Goal: Information Seeking & Learning: Learn about a topic

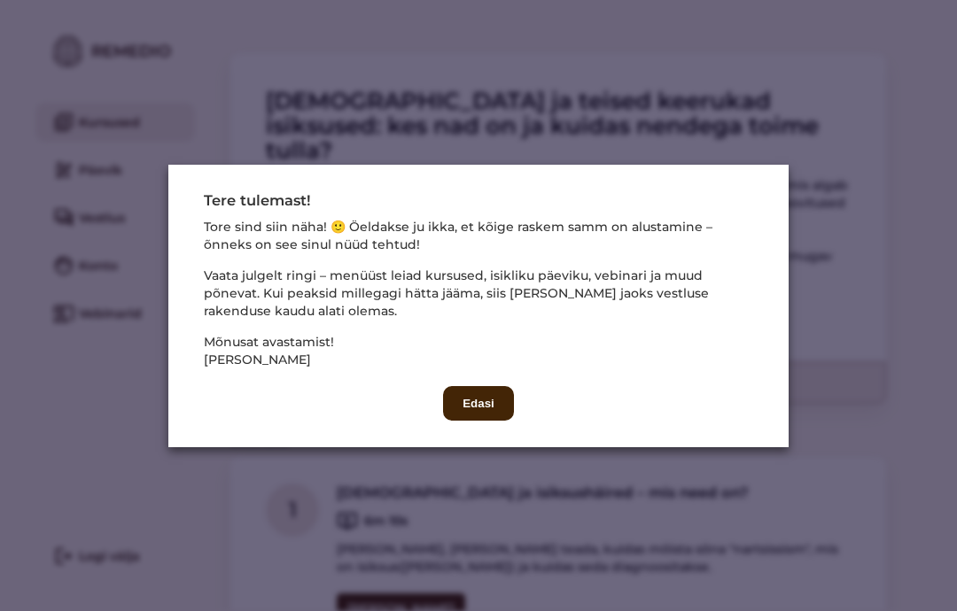
click at [478, 421] on button "Edasi" at bounding box center [478, 403] width 71 height 35
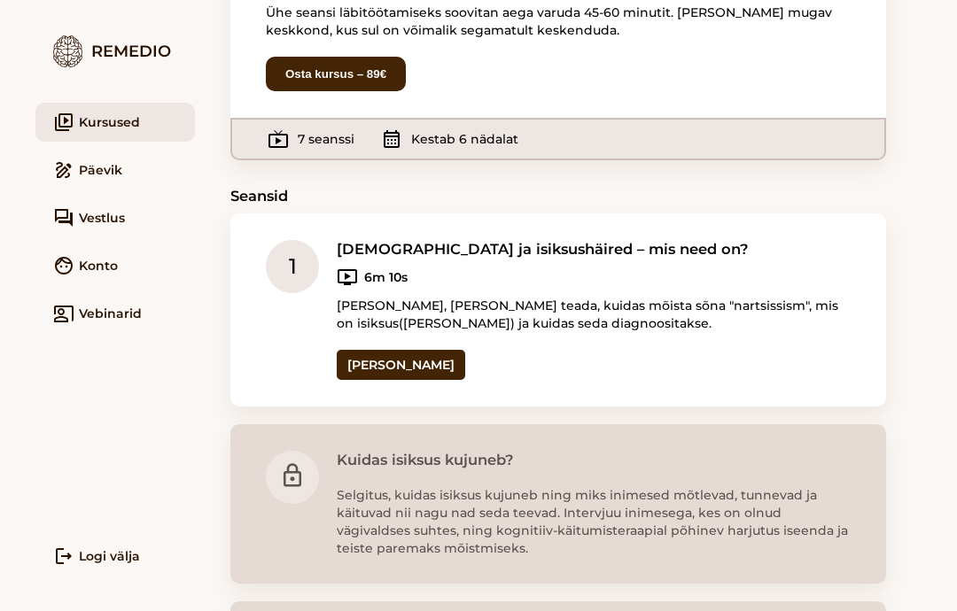
scroll to position [258, 0]
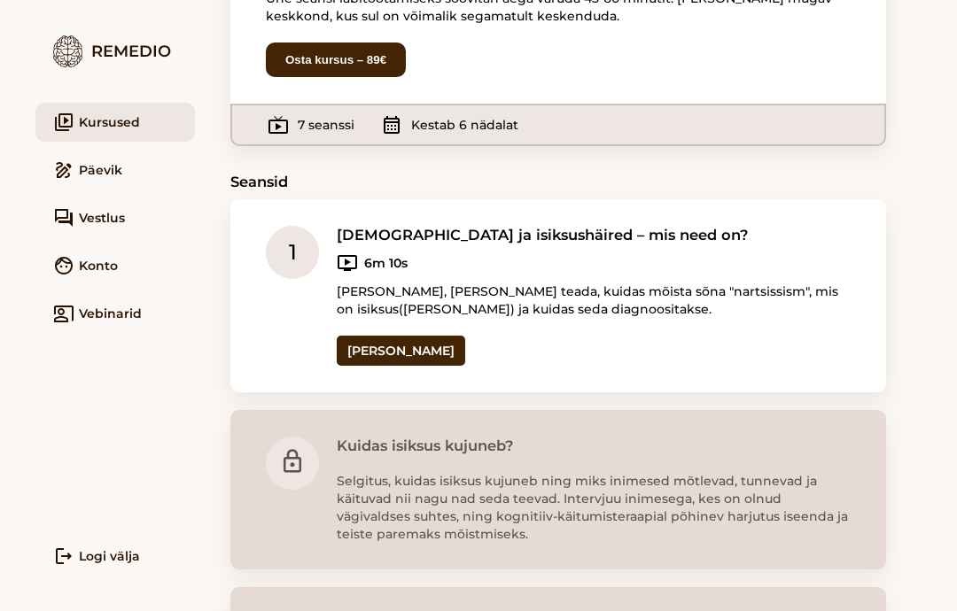
click at [382, 336] on link "[PERSON_NAME]" at bounding box center [401, 351] width 128 height 30
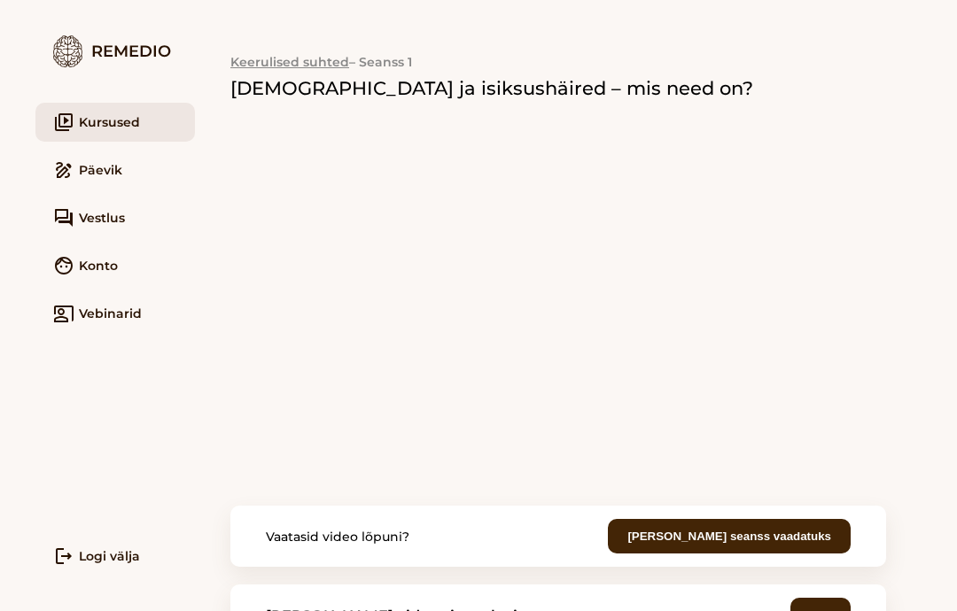
click at [125, 126] on link "video_library Kursused" at bounding box center [115, 122] width 160 height 39
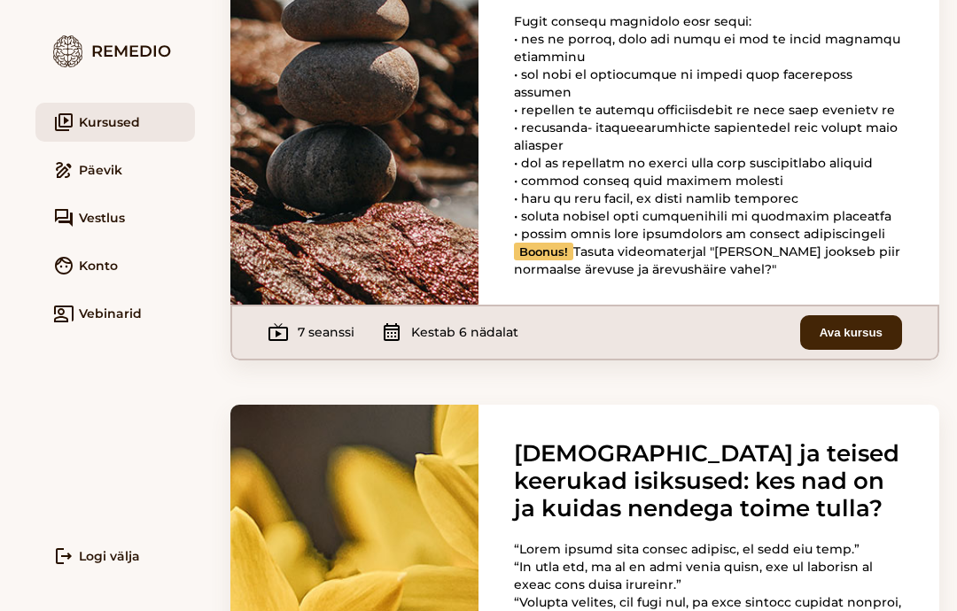
scroll to position [389, 0]
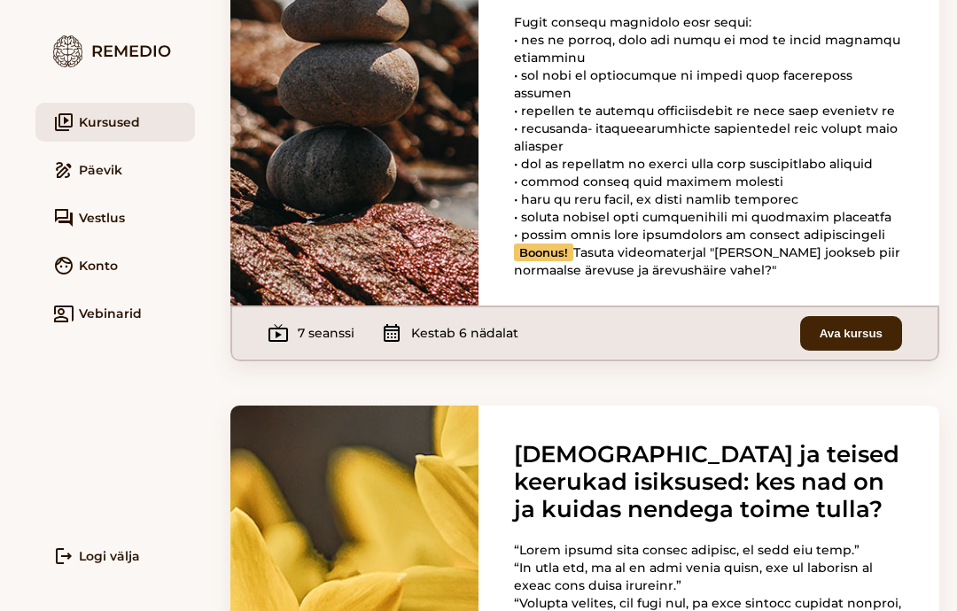
click at [865, 351] on button "Ava kursus" at bounding box center [851, 333] width 102 height 35
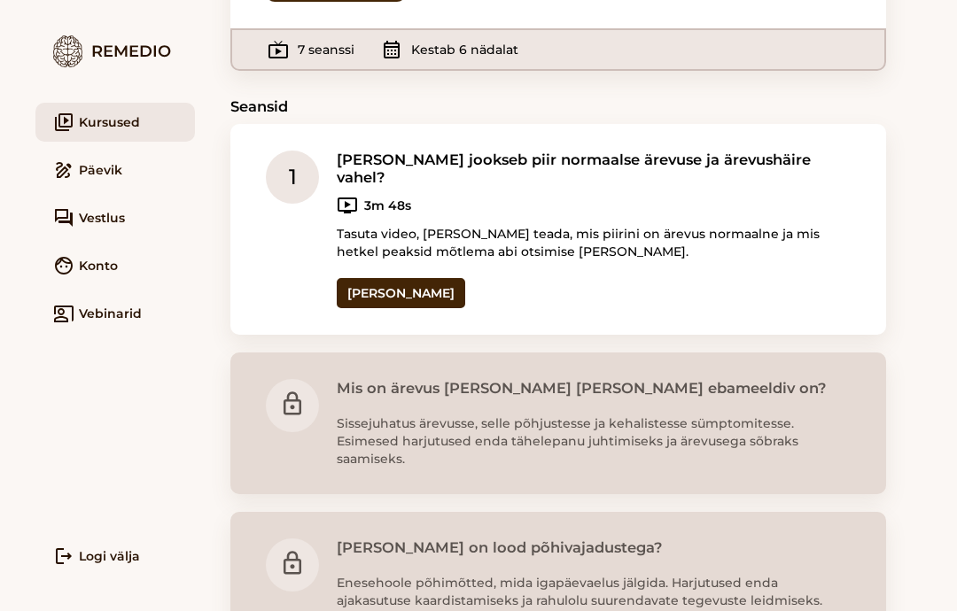
scroll to position [326, 0]
click at [371, 278] on link "[PERSON_NAME]" at bounding box center [401, 293] width 128 height 30
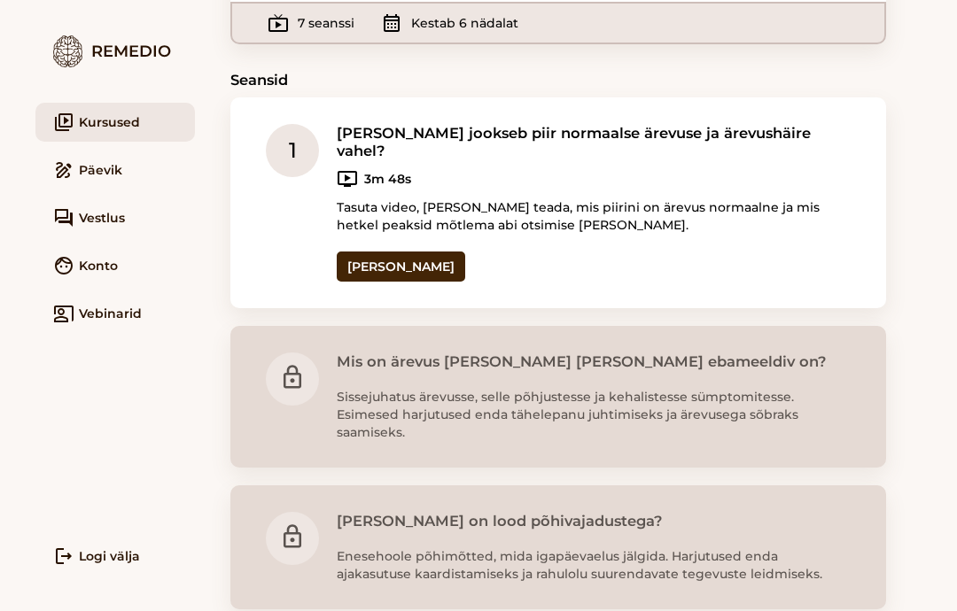
scroll to position [355, 0]
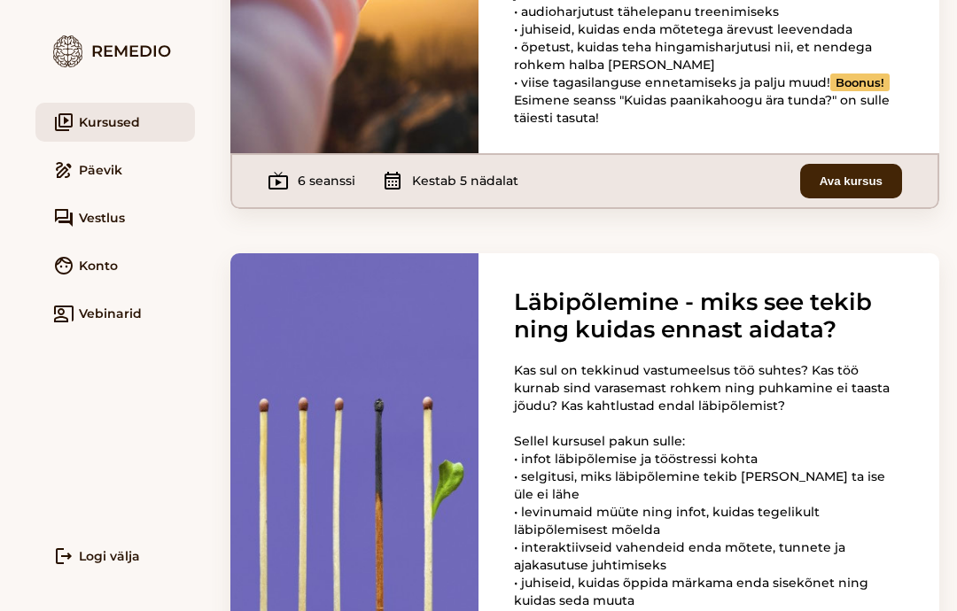
scroll to position [1867, 0]
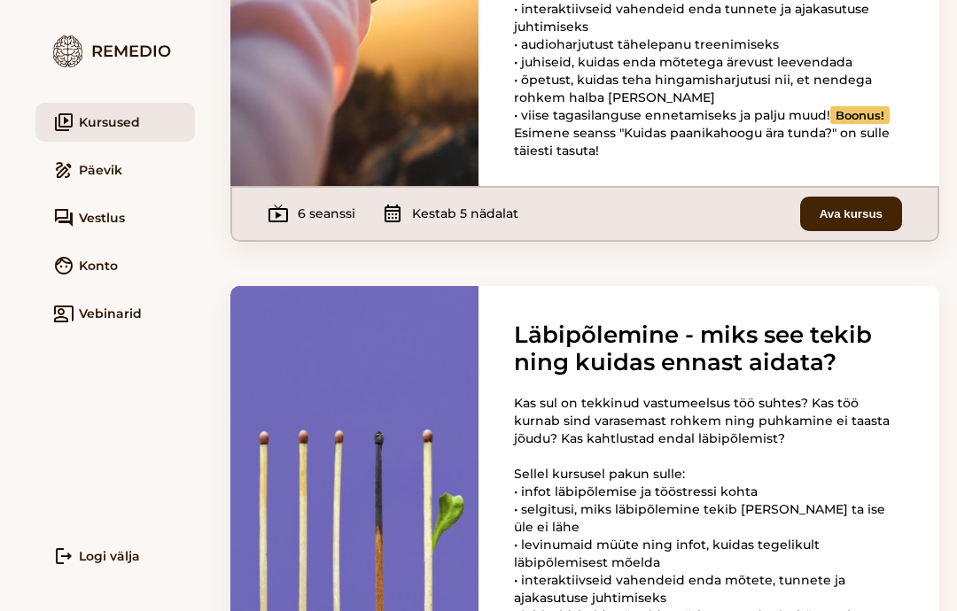
click at [841, 231] on button "Ava kursus" at bounding box center [851, 214] width 102 height 35
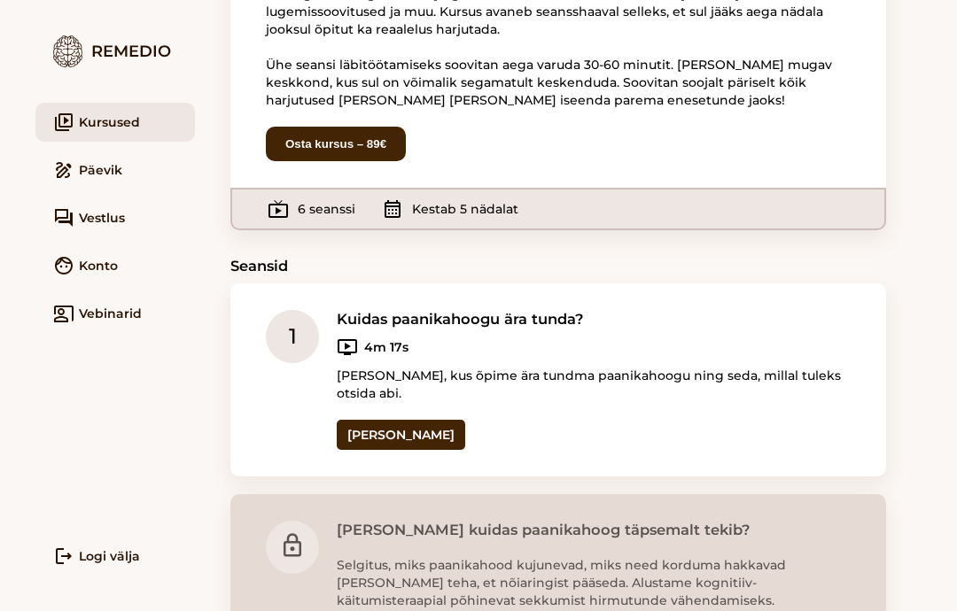
scroll to position [194, 0]
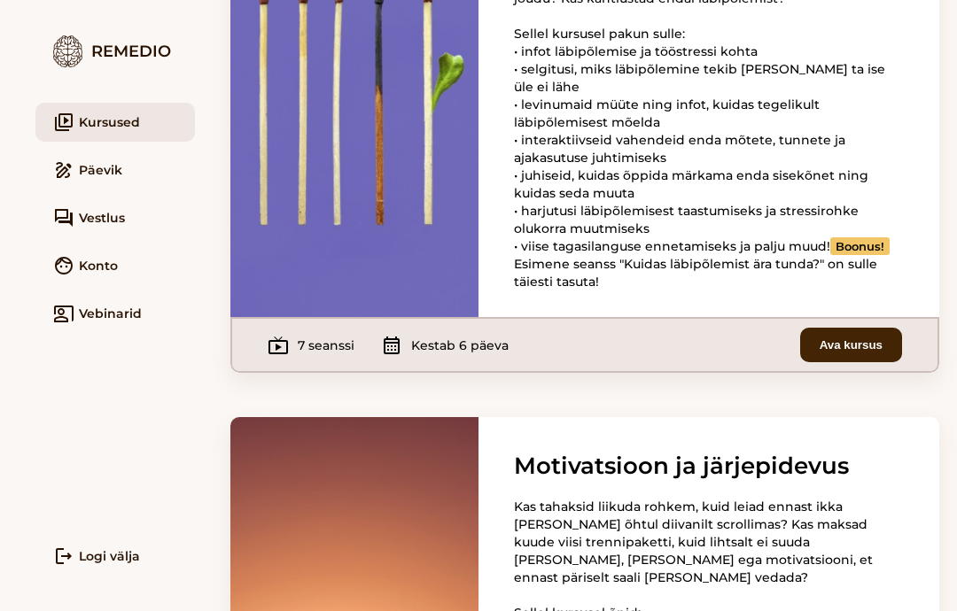
scroll to position [2315, 0]
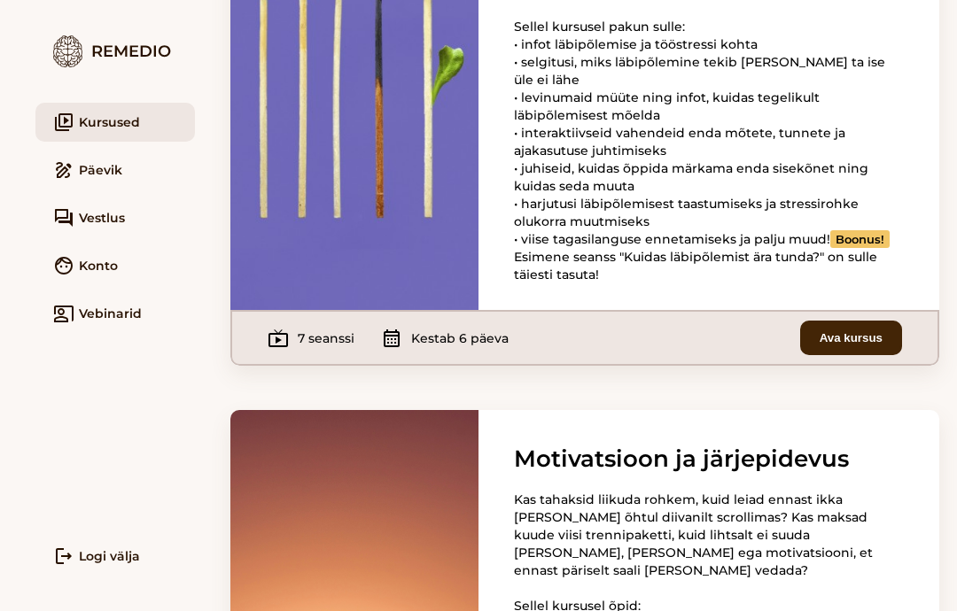
click at [850, 355] on button "Ava kursus" at bounding box center [851, 338] width 102 height 35
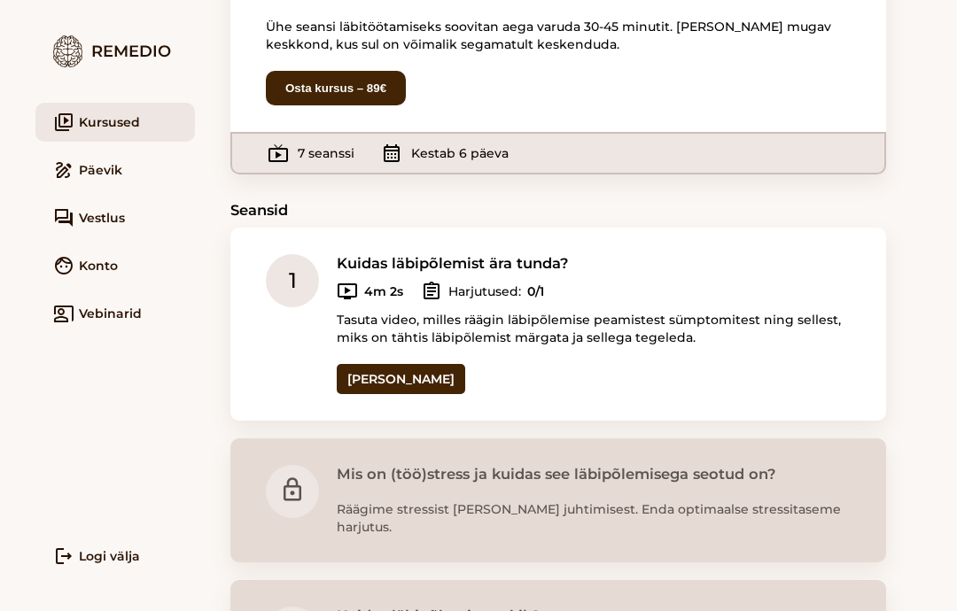
scroll to position [243, 0]
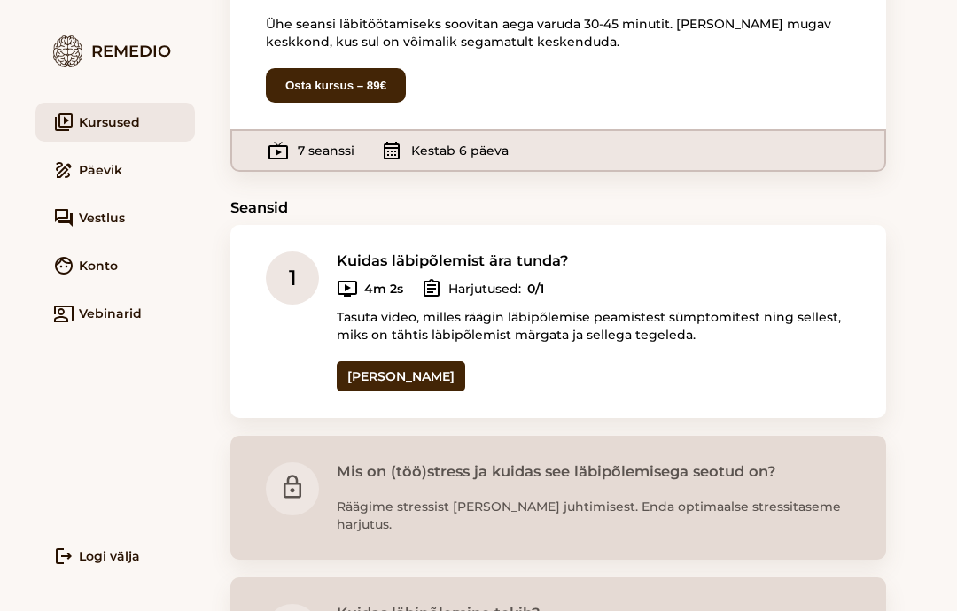
click at [371, 362] on link "[PERSON_NAME]" at bounding box center [401, 377] width 128 height 30
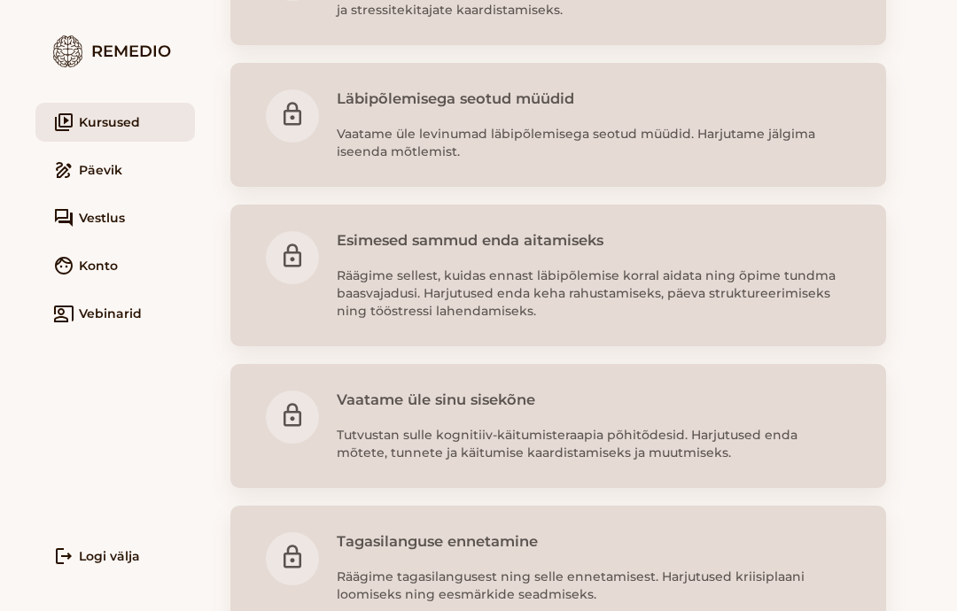
scroll to position [899, 0]
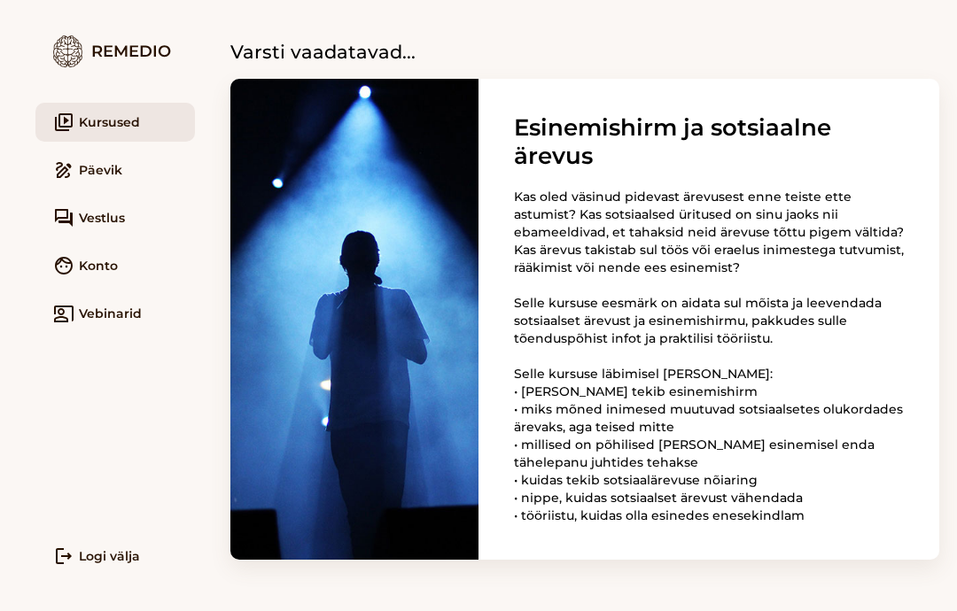
scroll to position [3216, 0]
